Goal: Task Accomplishment & Management: Manage account settings

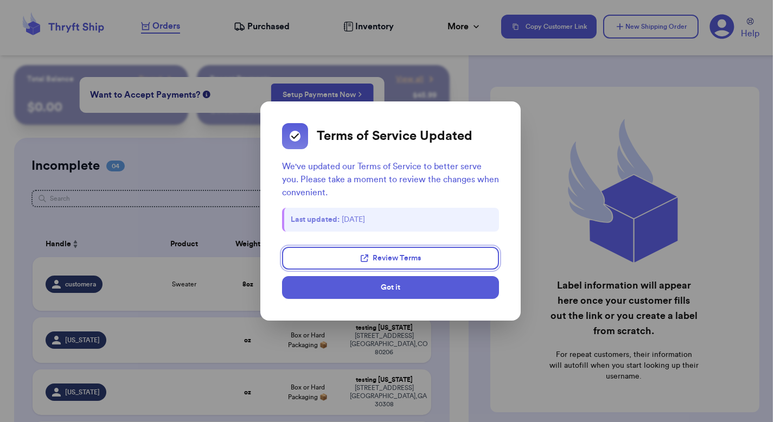
click at [582, 203] on dialog "Terms of Service Updated We've updated our Terms of Service to better serve you…" at bounding box center [390, 211] width 781 height 422
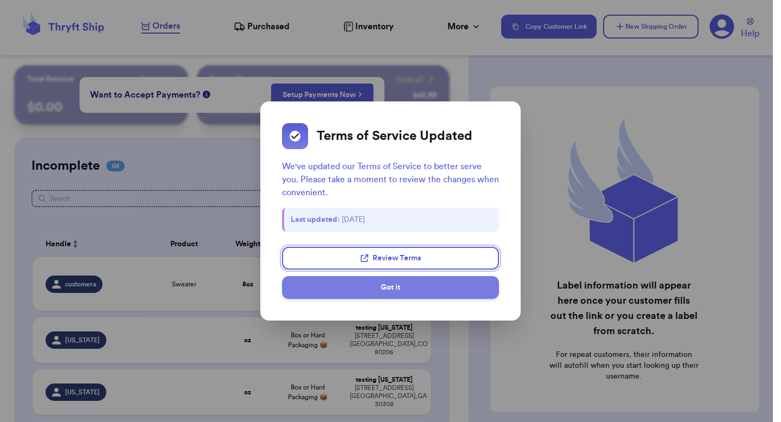
click at [433, 280] on button "Got it" at bounding box center [390, 287] width 217 height 23
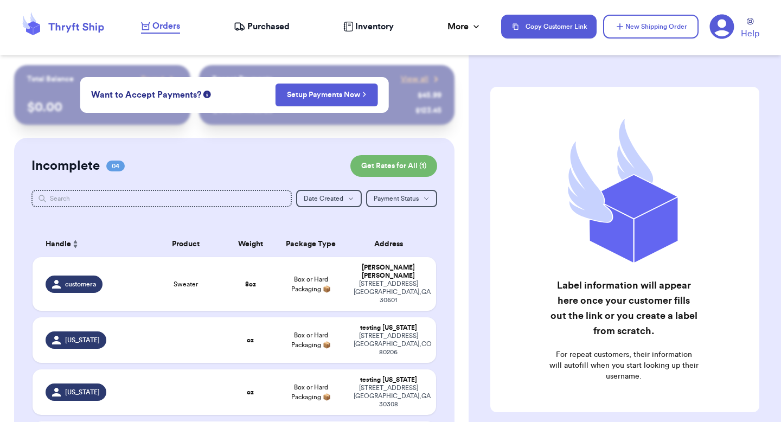
click at [270, 30] on span "Purchased" at bounding box center [268, 26] width 42 height 13
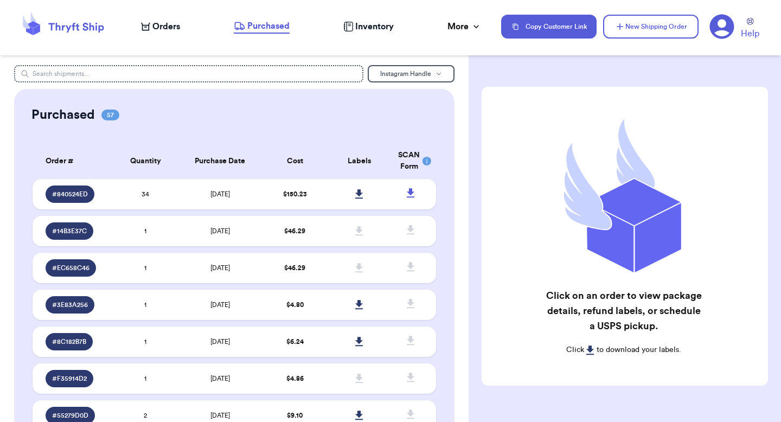
click at [178, 22] on span "Orders" at bounding box center [166, 26] width 28 height 13
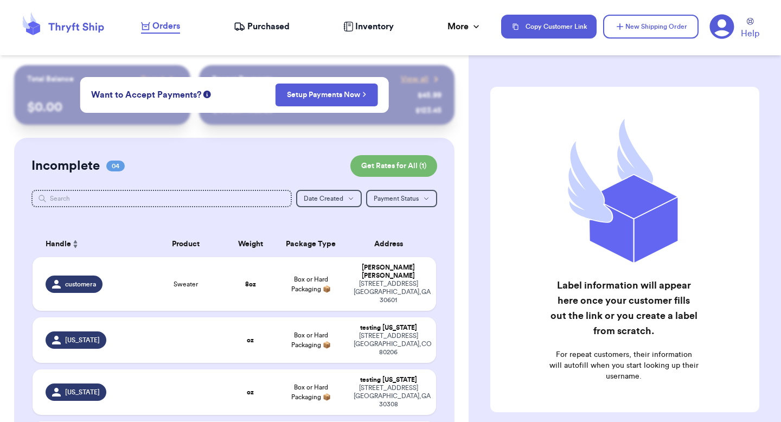
click at [403, 26] on div "Orders Purchased Inventory More Stats Completed Orders Payments Payouts" at bounding box center [315, 27] width 349 height 14
click at [383, 26] on span "Inventory" at bounding box center [374, 26] width 38 height 13
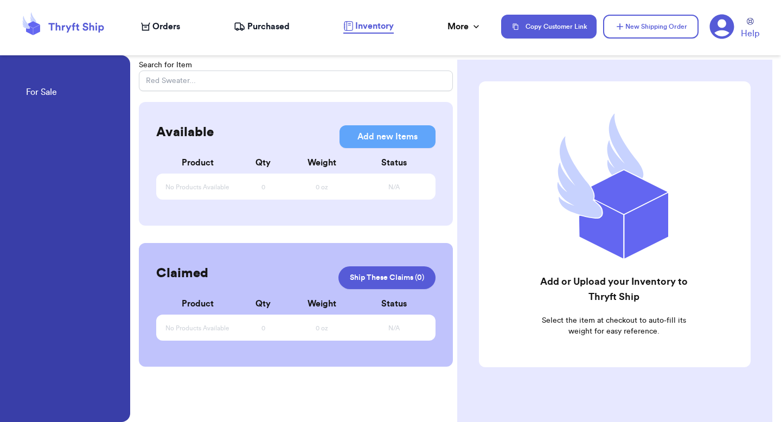
click at [169, 29] on span "Orders" at bounding box center [166, 26] width 28 height 13
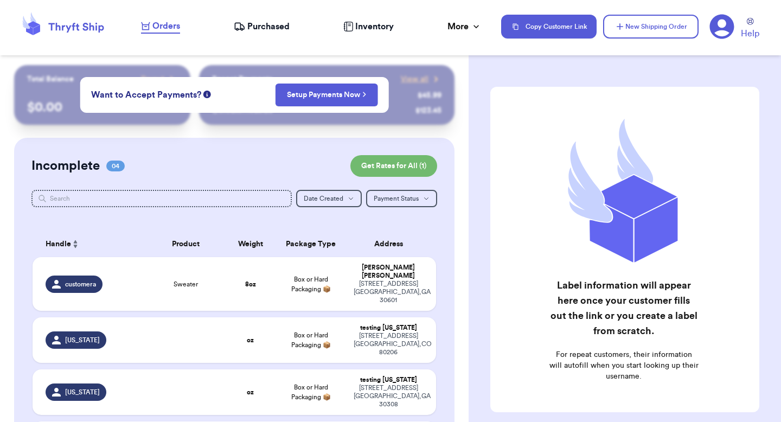
click at [740, 27] on div "Help" at bounding box center [738, 27] width 59 height 27
click at [727, 27] on icon at bounding box center [722, 27] width 24 height 24
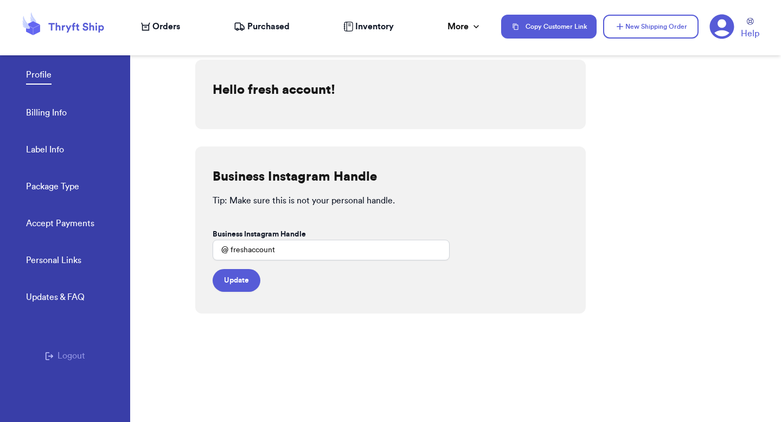
click at [62, 358] on button "Logout" at bounding box center [65, 355] width 40 height 13
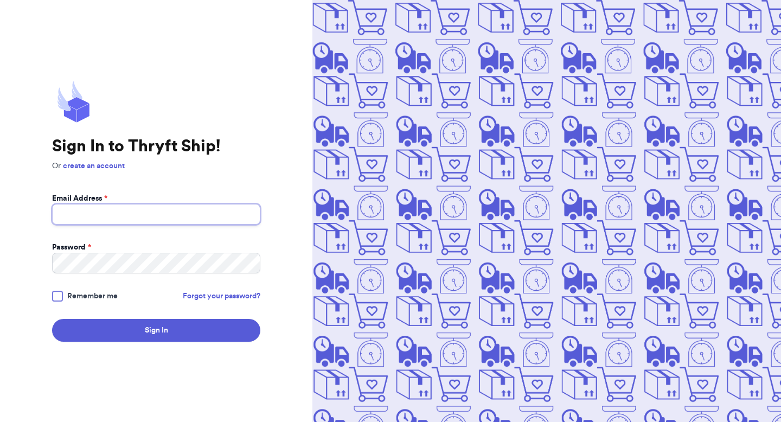
click at [167, 212] on input "Email Address *" at bounding box center [156, 214] width 208 height 21
click at [0, 421] on com-1password-button at bounding box center [0, 422] width 0 height 0
type input "VALERIA.BRENNER2001@GMAIL.COM"
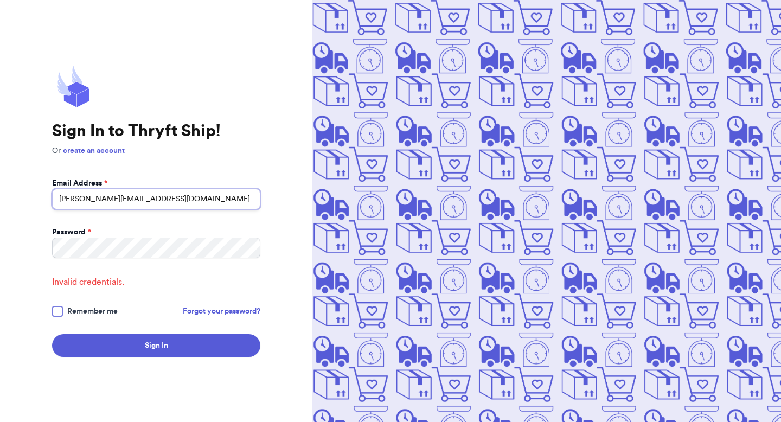
click at [172, 205] on input "VALERIA.BRENNER2001@GMAIL.COM" at bounding box center [156, 199] width 208 height 21
type input "valeria+2@thryftship.com"
click at [52, 334] on button "Sign In" at bounding box center [156, 345] width 208 height 23
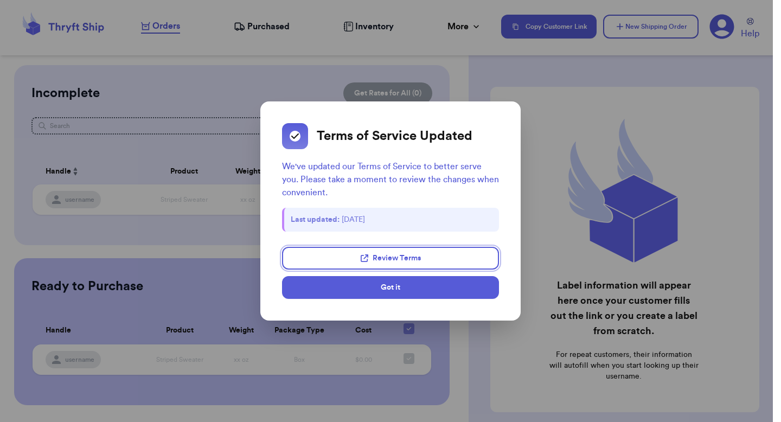
click at [351, 217] on div "Last updated: September 2, 2025" at bounding box center [390, 220] width 217 height 24
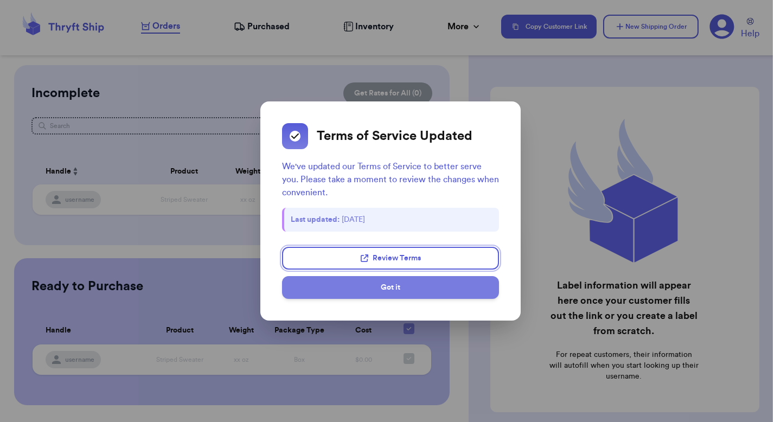
click at [351, 282] on button "Got it" at bounding box center [390, 287] width 217 height 23
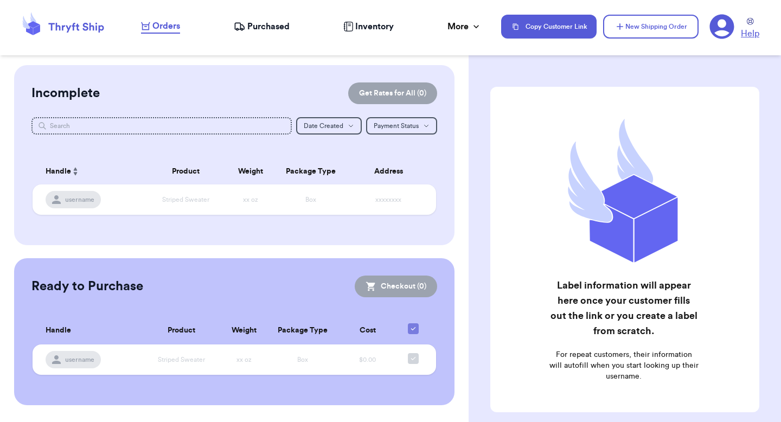
click at [744, 18] on link "Help" at bounding box center [749, 29] width 18 height 22
click at [731, 33] on icon at bounding box center [722, 27] width 24 height 24
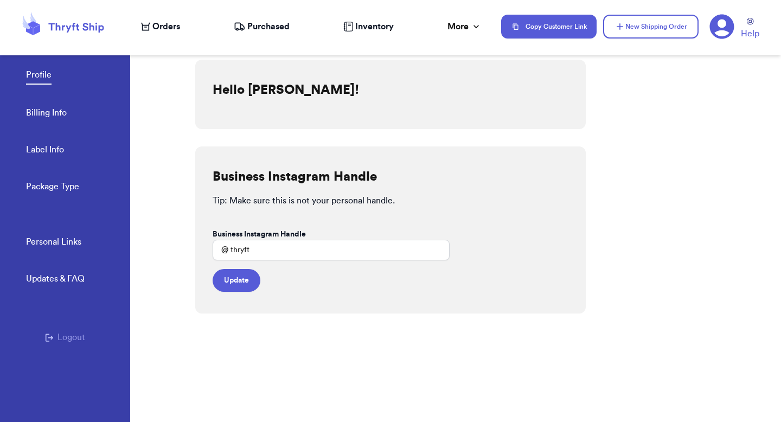
click at [71, 337] on button "Logout" at bounding box center [65, 337] width 40 height 13
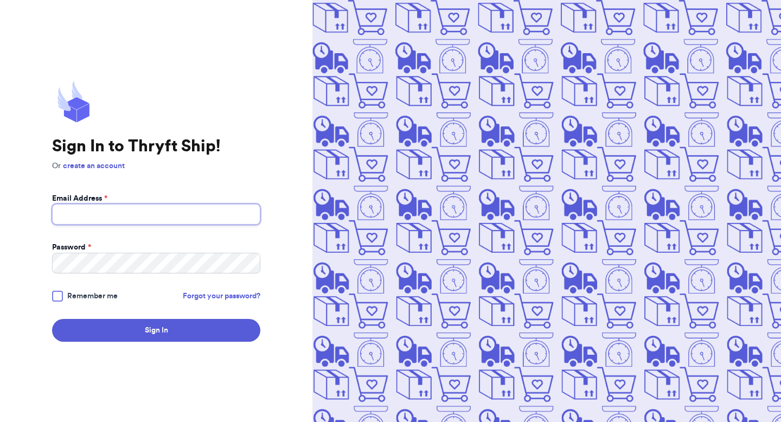
click at [145, 213] on input "Email Address *" at bounding box center [156, 214] width 208 height 21
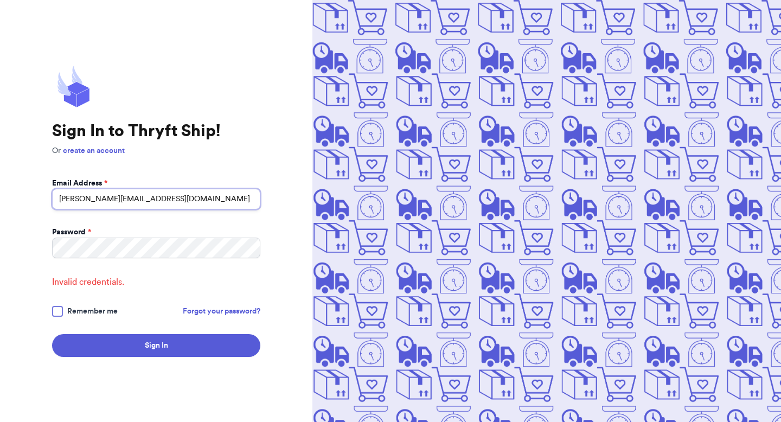
click at [137, 196] on input "valeria.brenner2001@gmail.com" at bounding box center [156, 199] width 208 height 21
type input "VALERIA.BRENNER2001@GMAIL.COM"
click at [143, 201] on input "VALERIA.BRENNER2001@GMAIL.COM" at bounding box center [156, 199] width 208 height 21
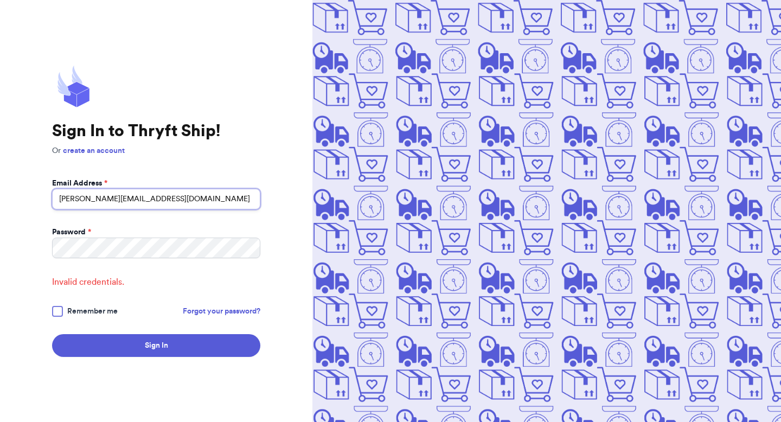
click at [143, 201] on input "VALERIA.BRENNER2001@GMAIL.COM" at bounding box center [156, 199] width 208 height 21
type input "valeria+2@thryftship.com"
click at [144, 204] on input "valeria+2@thryftship.com" at bounding box center [156, 199] width 208 height 21
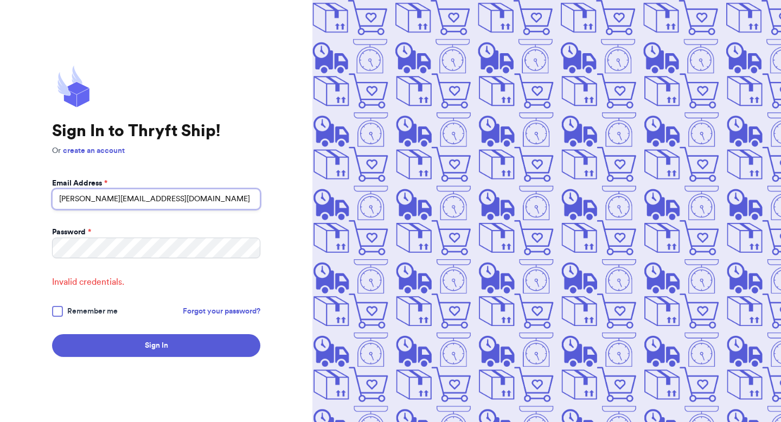
click at [144, 204] on input "valeria+2@thryftship.com" at bounding box center [156, 199] width 208 height 21
type input "v"
click at [0, 421] on com-1password-button at bounding box center [0, 422] width 0 height 0
click at [186, 181] on div "Email Address *" at bounding box center [156, 183] width 208 height 11
click at [185, 193] on input "paulchutney69@gmail.com" at bounding box center [156, 199] width 208 height 21
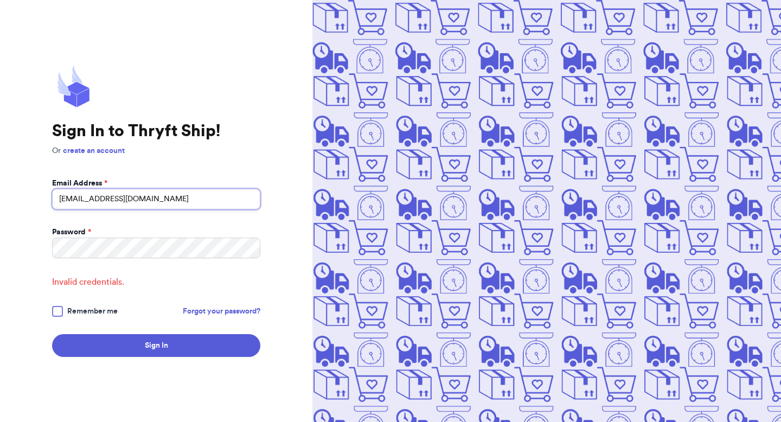
click at [185, 193] on input "paulchutney69@gmail.com" at bounding box center [156, 199] width 208 height 21
click at [117, 331] on form "Email Address * valeria+1@thryftship.com Password * Invalid credentials. Rememb…" at bounding box center [156, 267] width 208 height 179
click at [52, 334] on button "Sign In" at bounding box center [156, 345] width 208 height 23
click at [85, 195] on input "valeria+1@thryftship.com" at bounding box center [156, 199] width 208 height 21
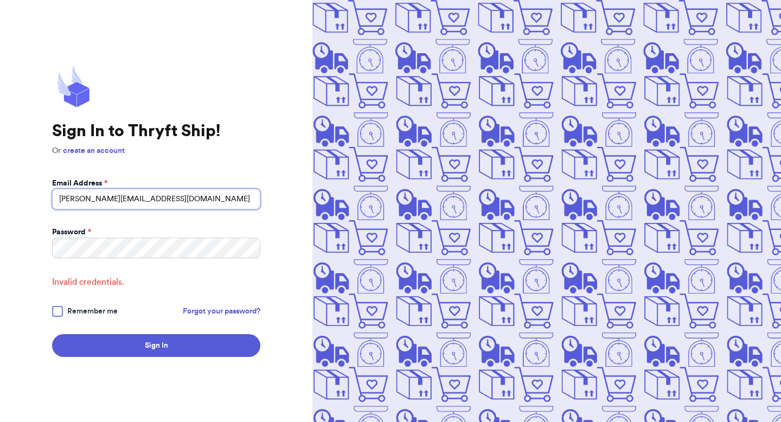
type input "valeria+3@thryftship.com"
click at [52, 334] on button "Sign In" at bounding box center [156, 345] width 208 height 23
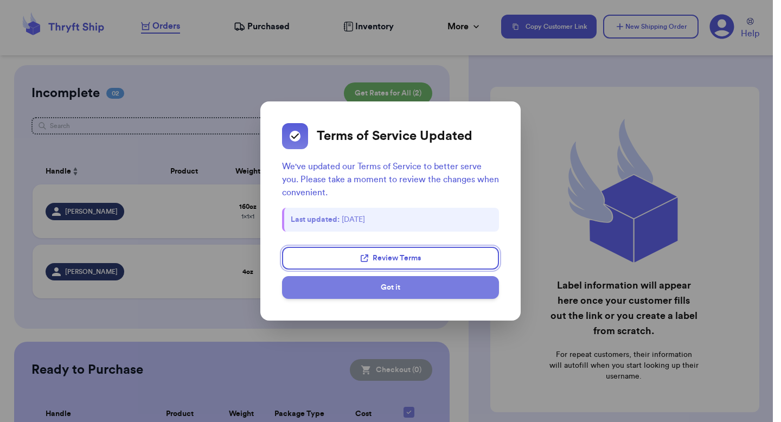
click at [319, 288] on button "Got it" at bounding box center [390, 287] width 217 height 23
